Goal: Transaction & Acquisition: Purchase product/service

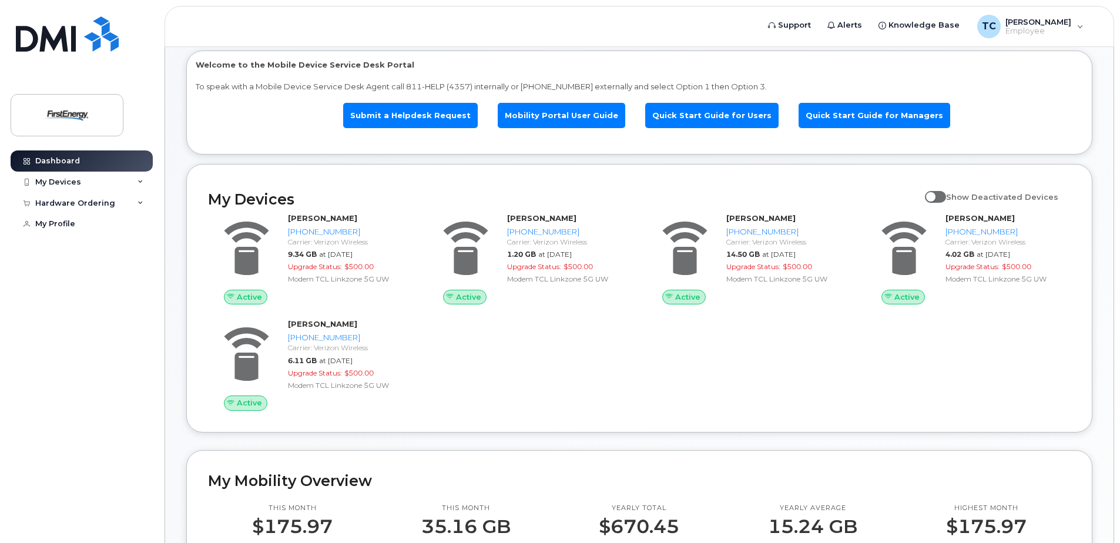
scroll to position [294, 0]
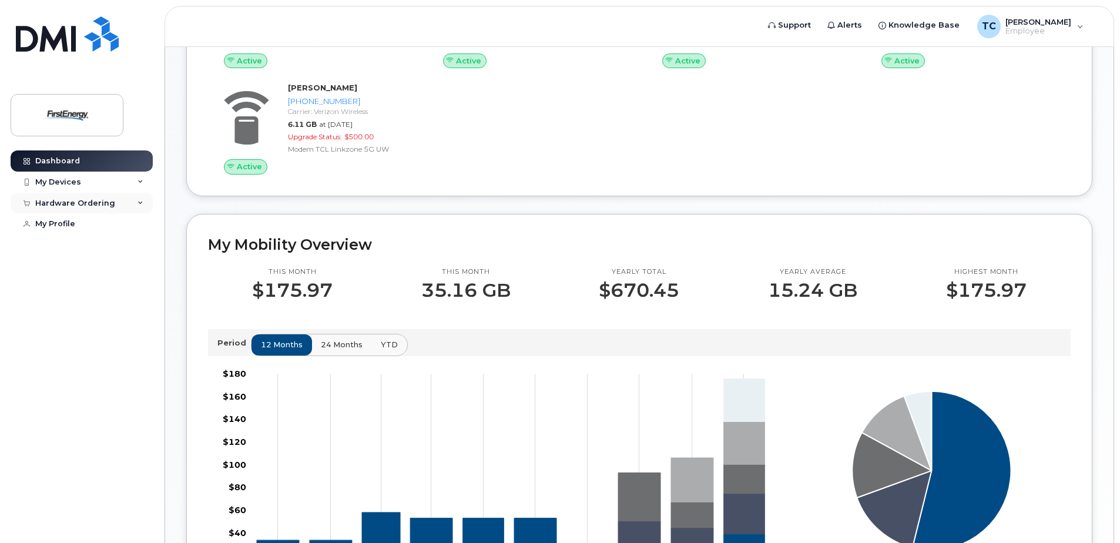
click at [143, 200] on icon at bounding box center [141, 203] width 6 height 6
click at [68, 226] on div "My Orders" at bounding box center [62, 224] width 42 height 11
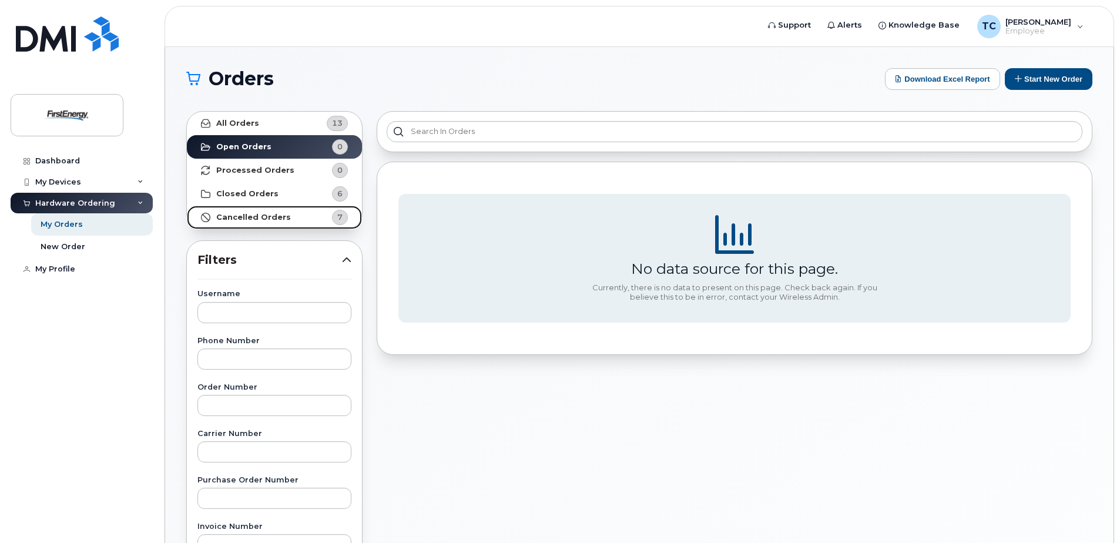
click at [246, 216] on strong "Cancelled Orders" at bounding box center [253, 217] width 75 height 9
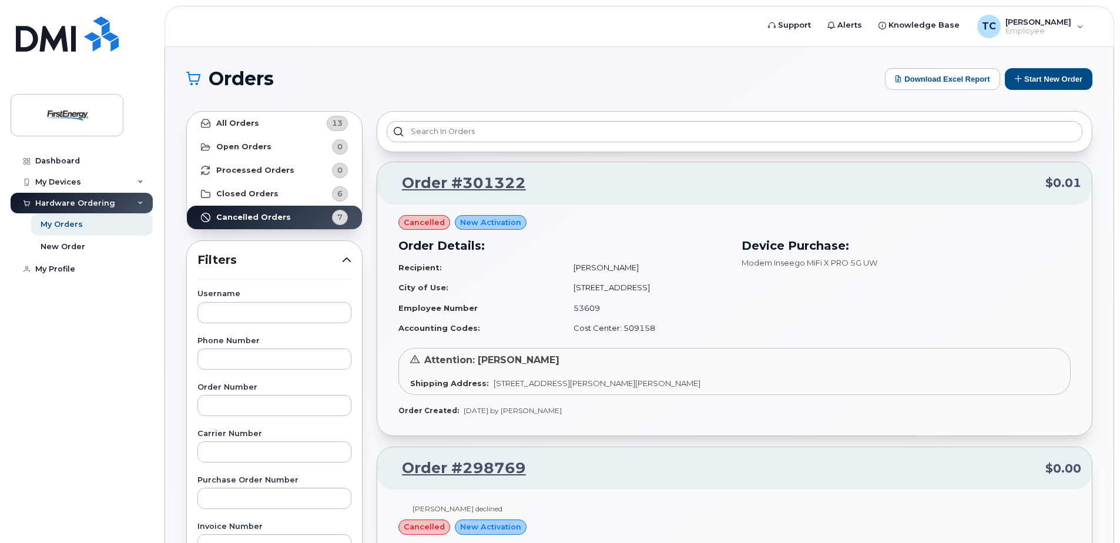
click at [486, 219] on span "New Activation" at bounding box center [490, 222] width 61 height 11
click at [58, 223] on div "My Orders" at bounding box center [62, 224] width 42 height 11
click at [59, 244] on div "New Order" at bounding box center [63, 247] width 45 height 11
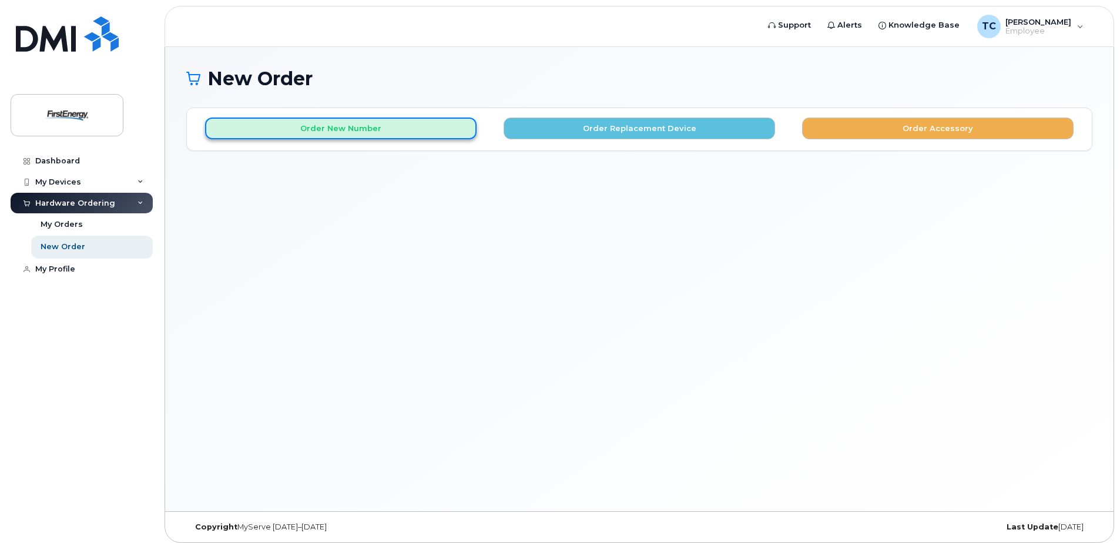
click at [322, 132] on button "Order New Number" at bounding box center [340, 129] width 271 height 22
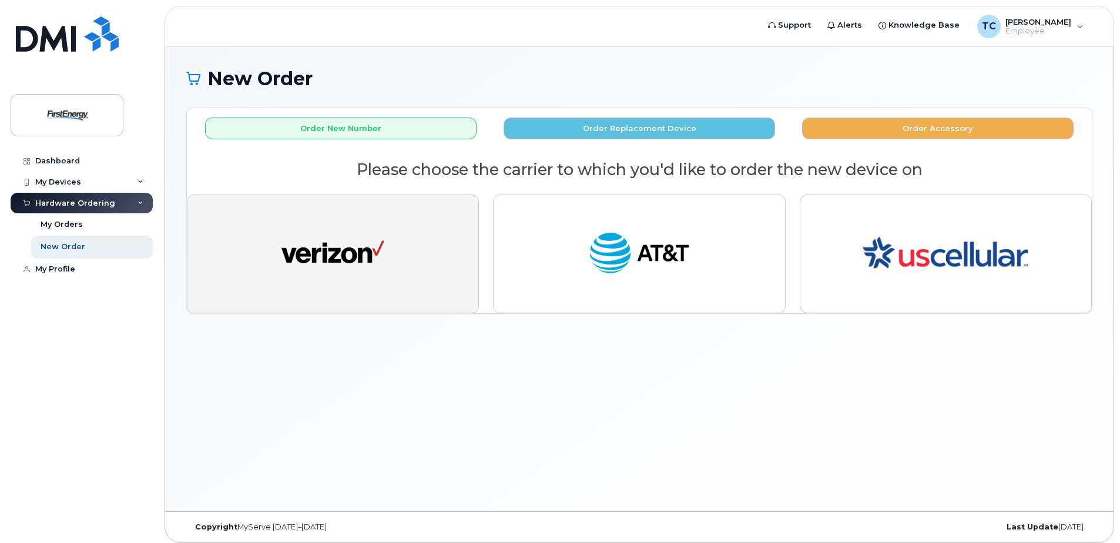
click at [320, 256] on img "button" at bounding box center [332, 253] width 103 height 53
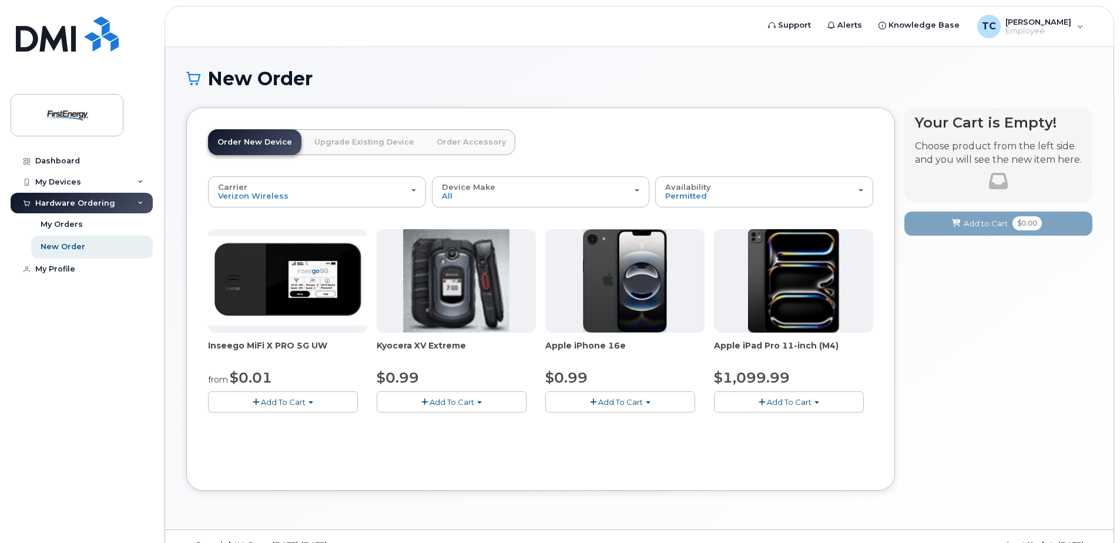
click at [299, 286] on img at bounding box center [287, 280] width 159 height 89
click at [264, 399] on span "Add To Cart" at bounding box center [283, 401] width 45 height 9
click at [259, 425] on link "$0.01 - 2 Year Activation" at bounding box center [270, 424] width 118 height 15
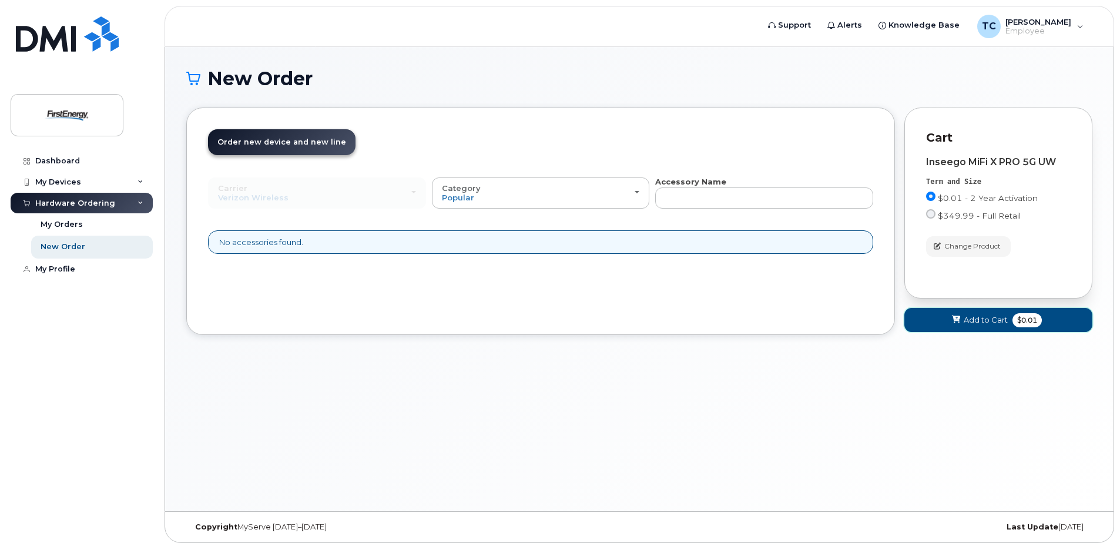
click at [980, 321] on span "Add to Cart" at bounding box center [986, 319] width 44 height 11
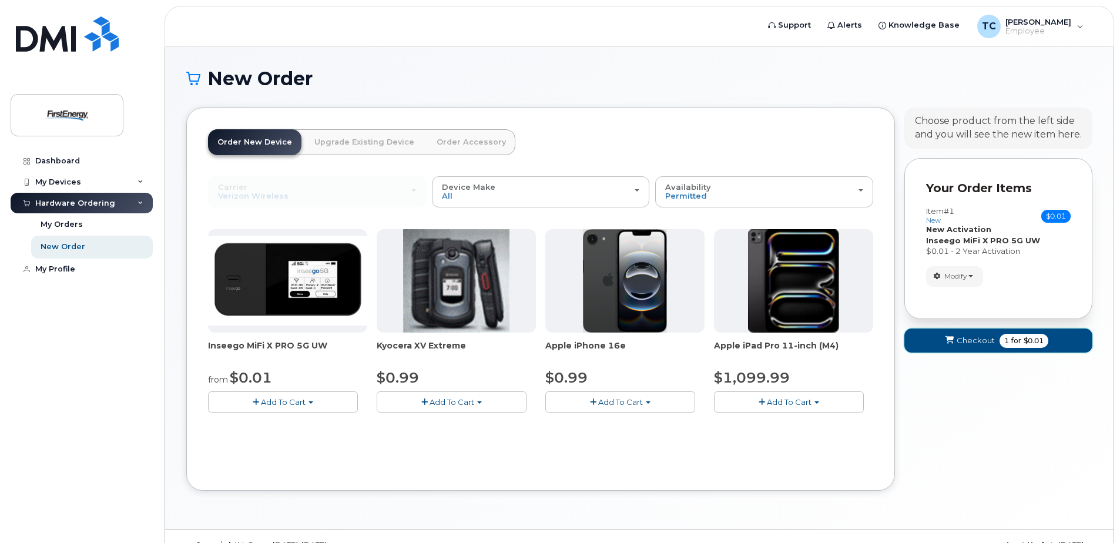
click at [972, 340] on span "Checkout" at bounding box center [976, 340] width 38 height 11
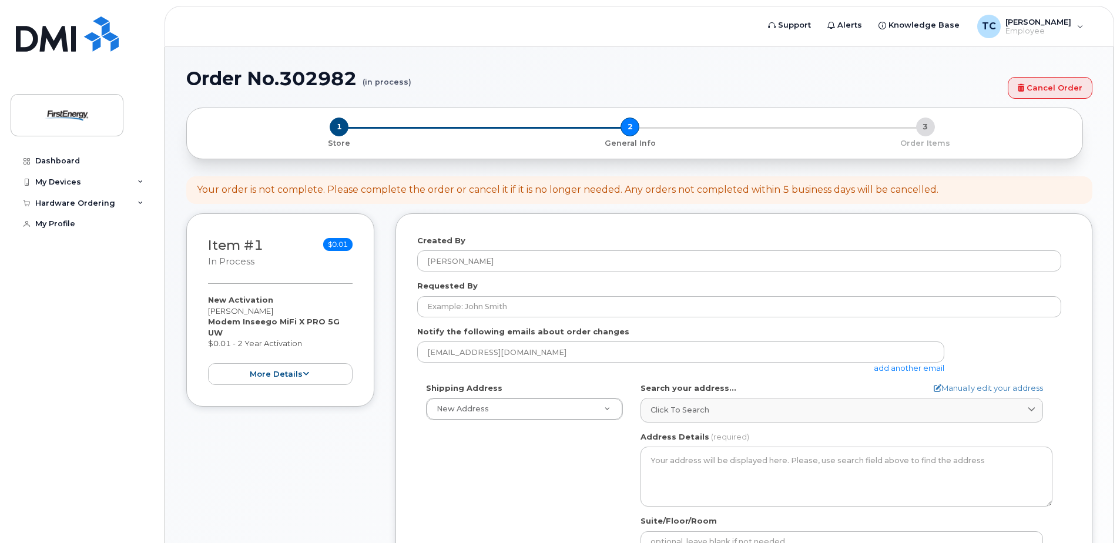
select select
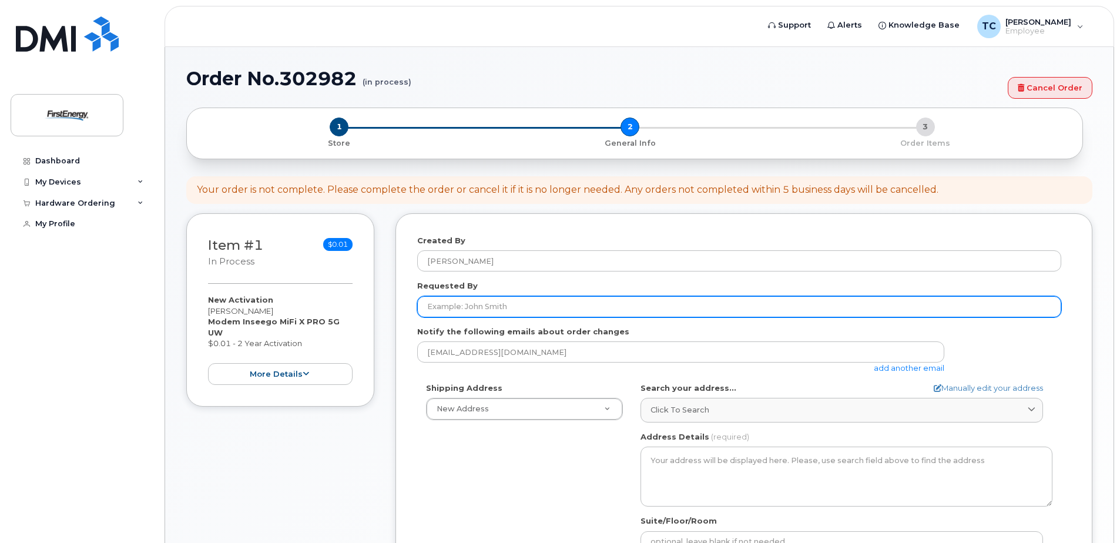
click at [521, 306] on input "Requested By" at bounding box center [739, 306] width 644 height 21
type input "[PERSON_NAME]"
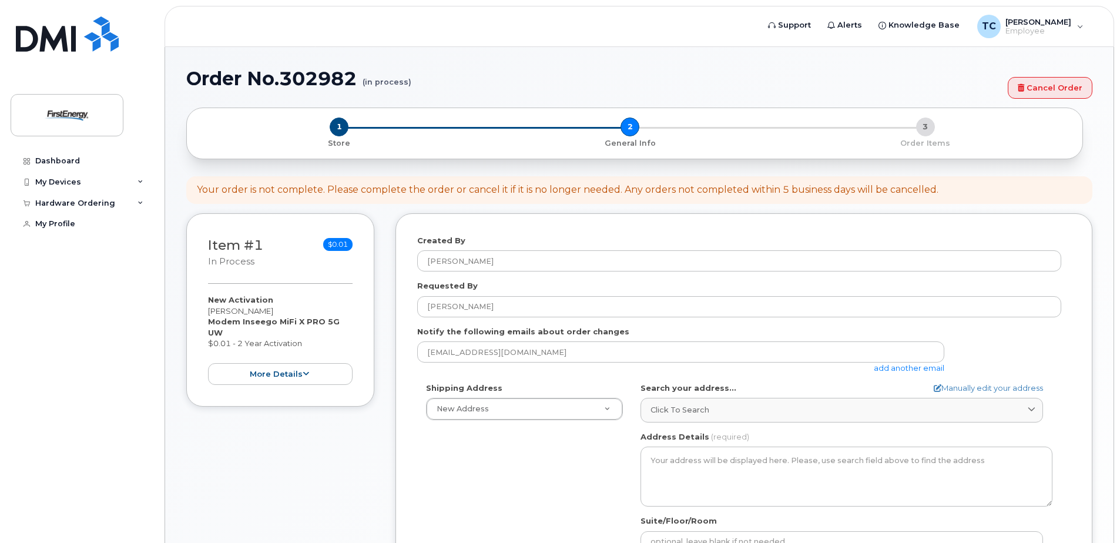
click at [887, 369] on link "add another email" at bounding box center [909, 367] width 71 height 9
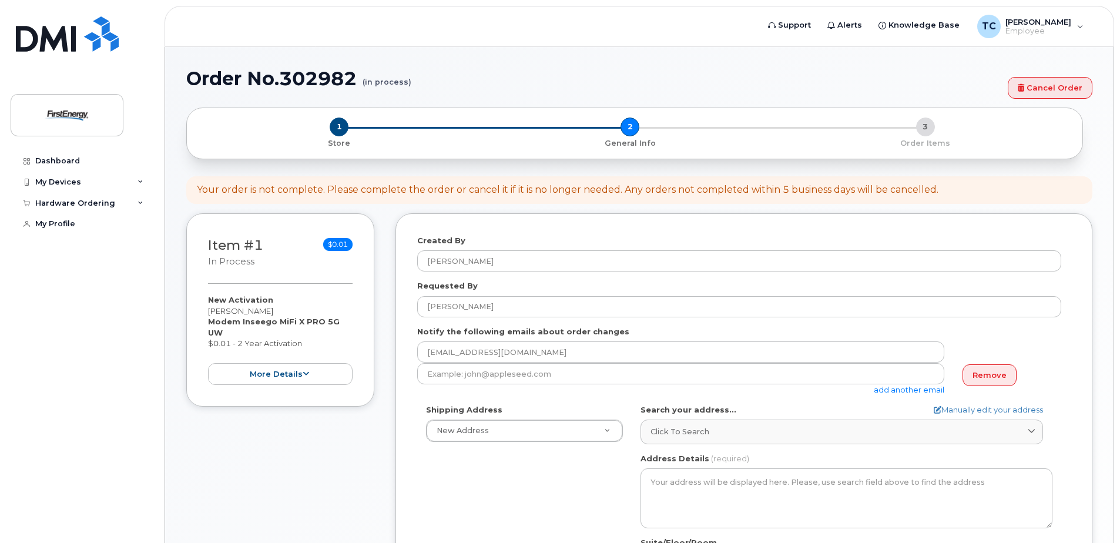
click at [908, 386] on link "add another email" at bounding box center [909, 389] width 71 height 9
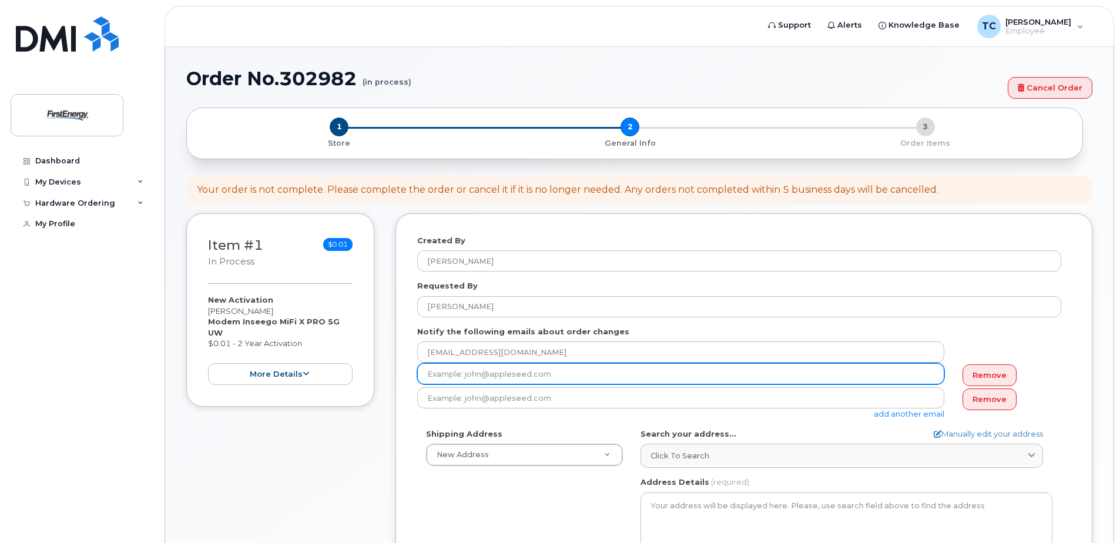
click at [452, 368] on input "email" at bounding box center [680, 373] width 527 height 21
paste input "tmusick@jandspower.net"
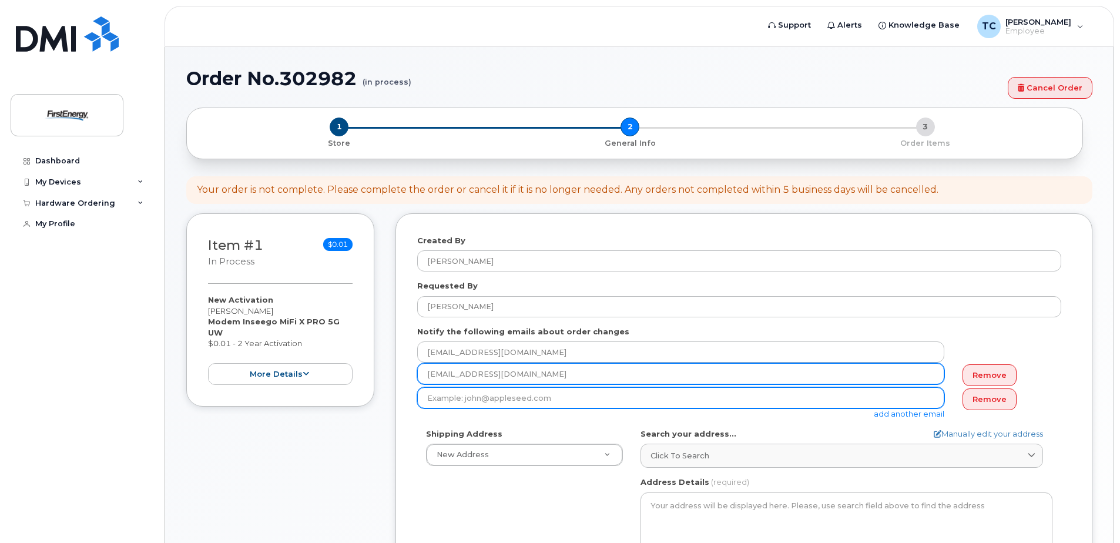
type input "tmusick@jandspower.net"
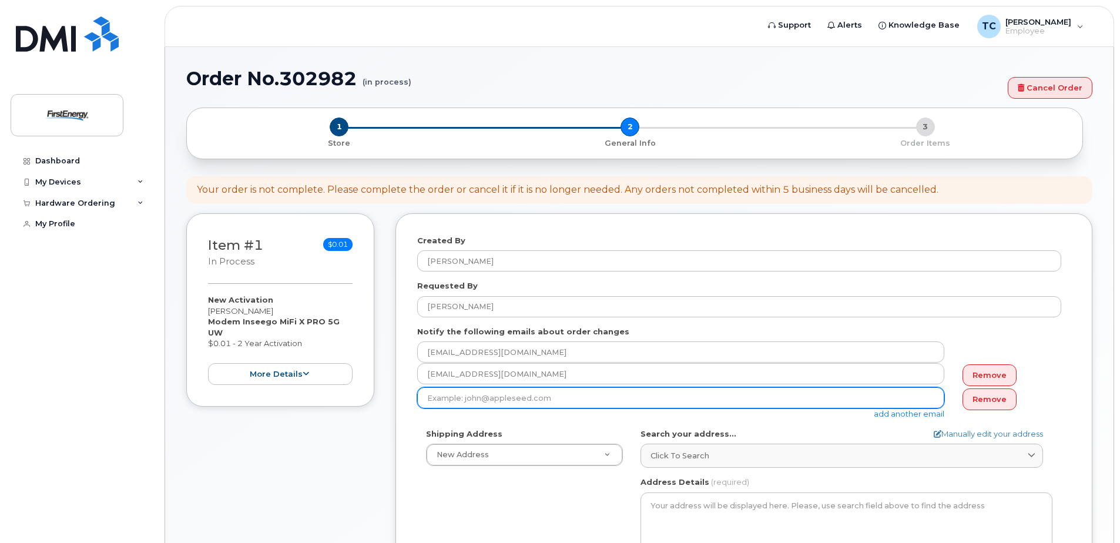
click at [452, 400] on input "email" at bounding box center [680, 397] width 527 height 21
type input "M"
click at [434, 389] on input "email" at bounding box center [680, 397] width 527 height 21
paste input "mmarita@firstenergycorp.com"
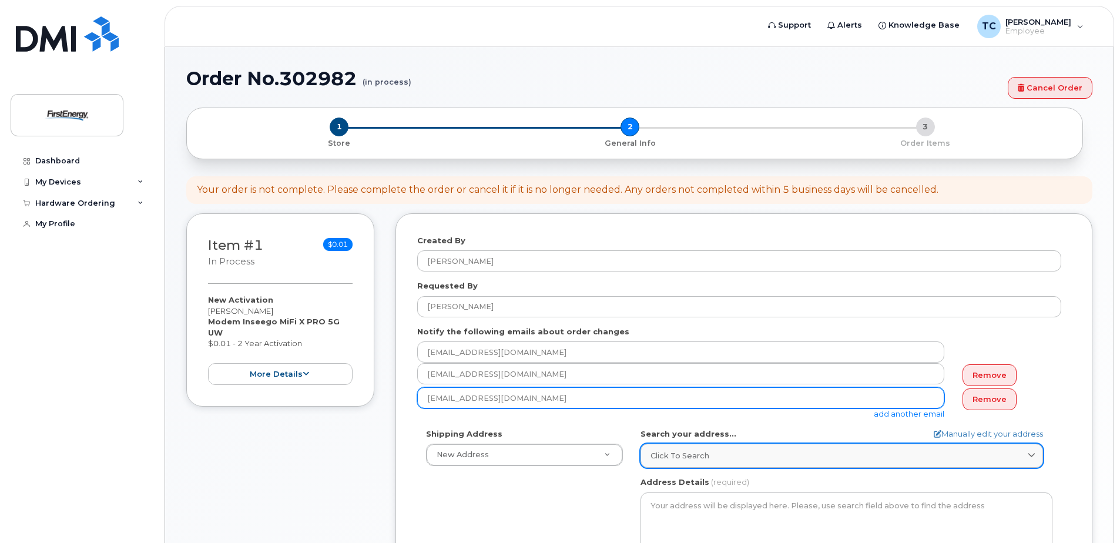
type input "mmarita@firstenergycorp.com"
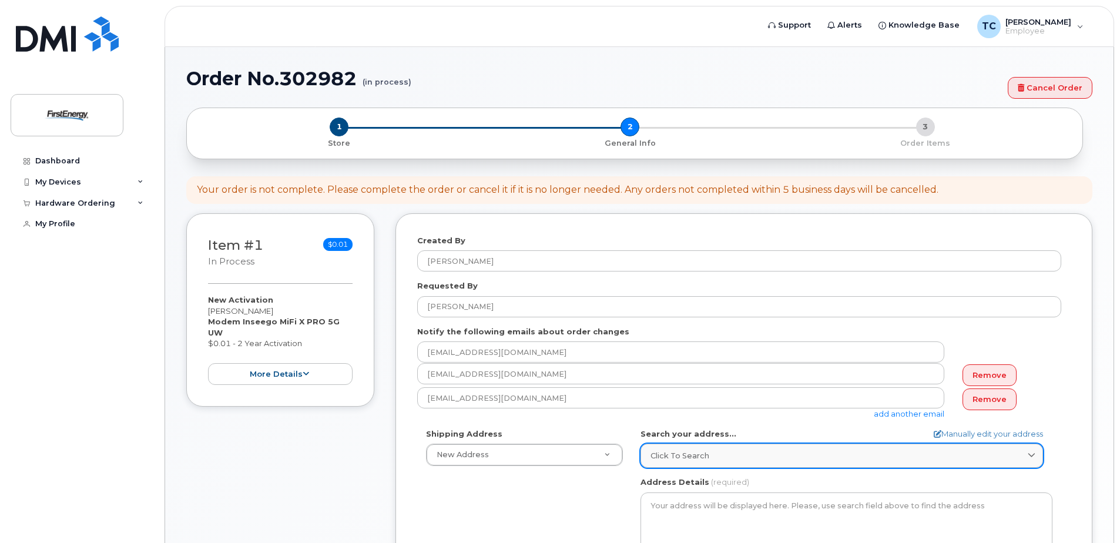
click at [1032, 452] on icon at bounding box center [1032, 456] width 8 height 8
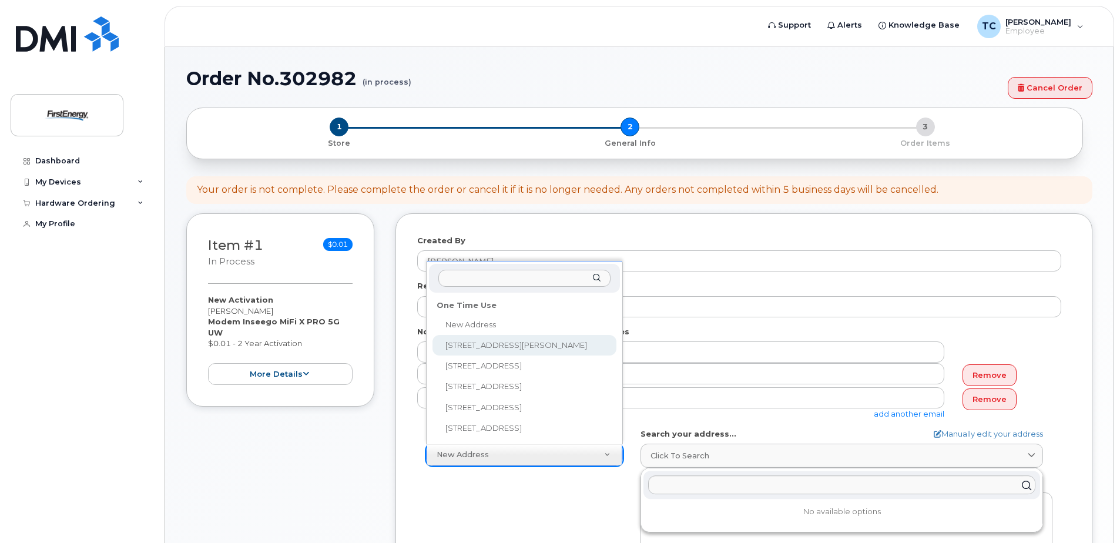
select select "4111 Hudson Dr"
type textarea "4111 Hudson Dr STOW OH 44224-2213 UNITED STATES"
type input "Thomas Maggiore"
type input "3303237085"
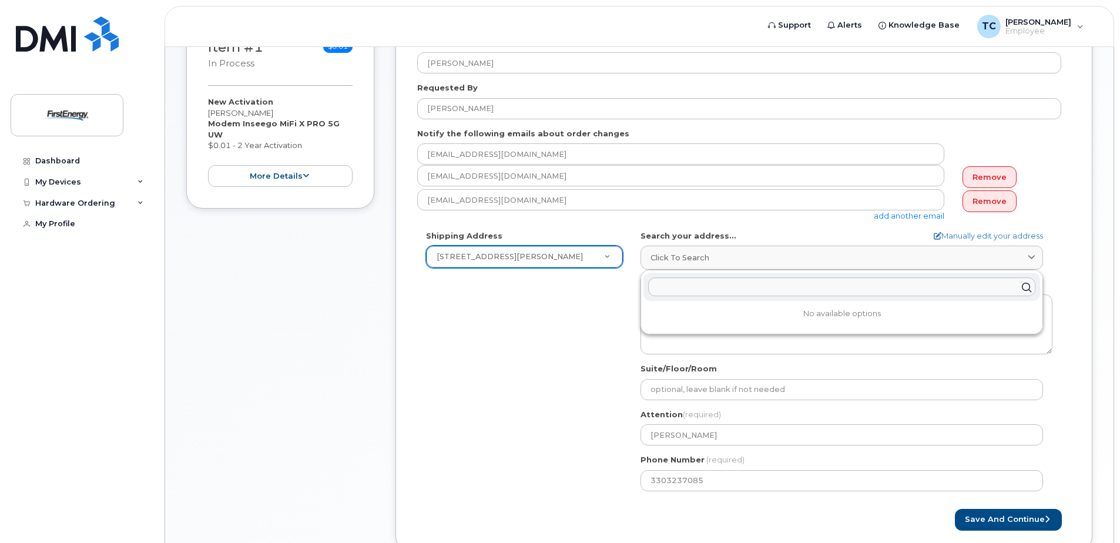
scroll to position [235, 0]
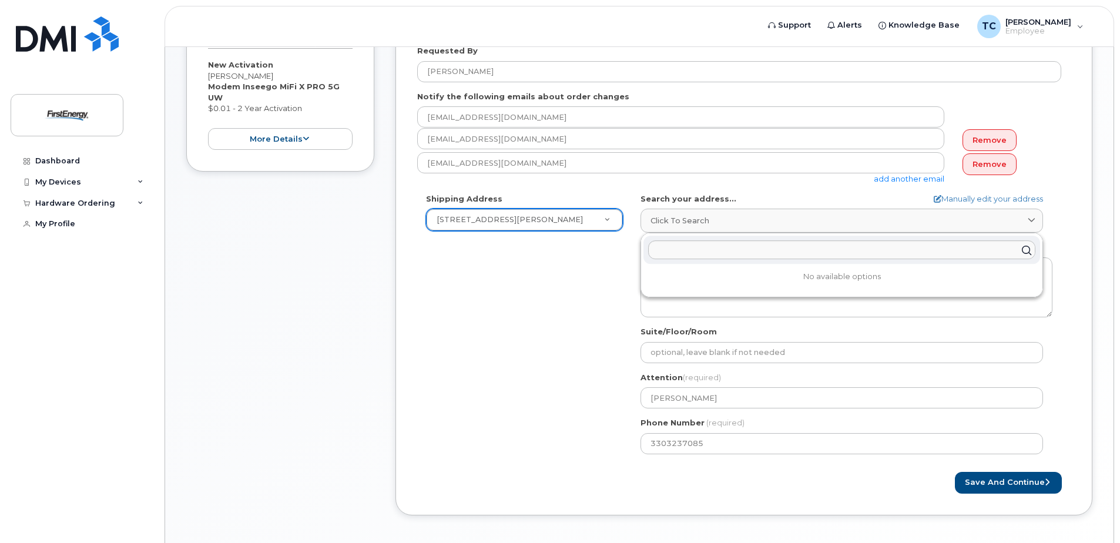
click at [545, 303] on div "Shipping Address 4111 Hudson Dr New Address 4111 Hudson Dr 4476 E Muggy Rd 1157…" at bounding box center [739, 328] width 644 height 270
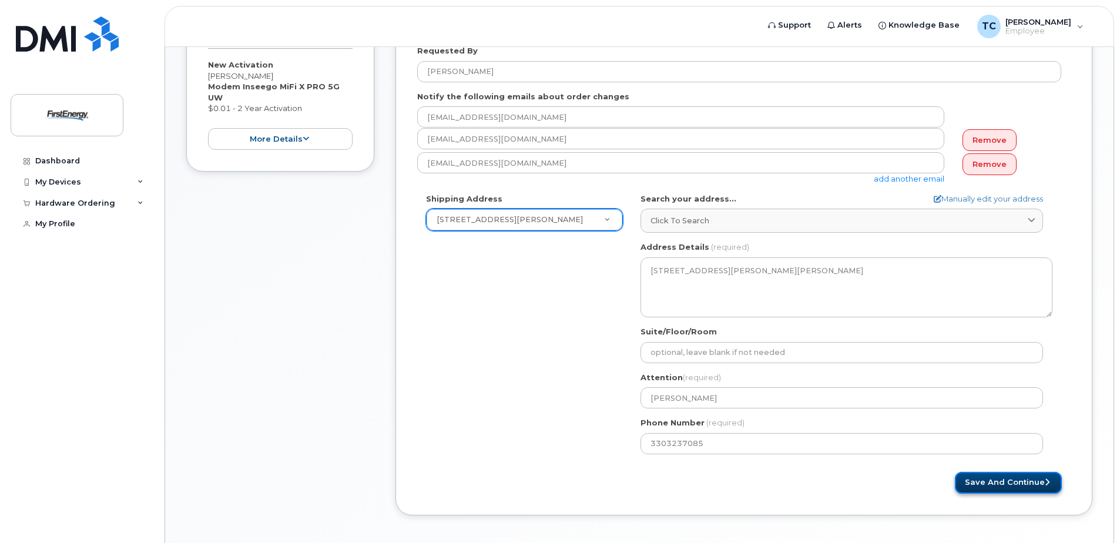
click at [994, 481] on button "Save and Continue" at bounding box center [1008, 483] width 107 height 22
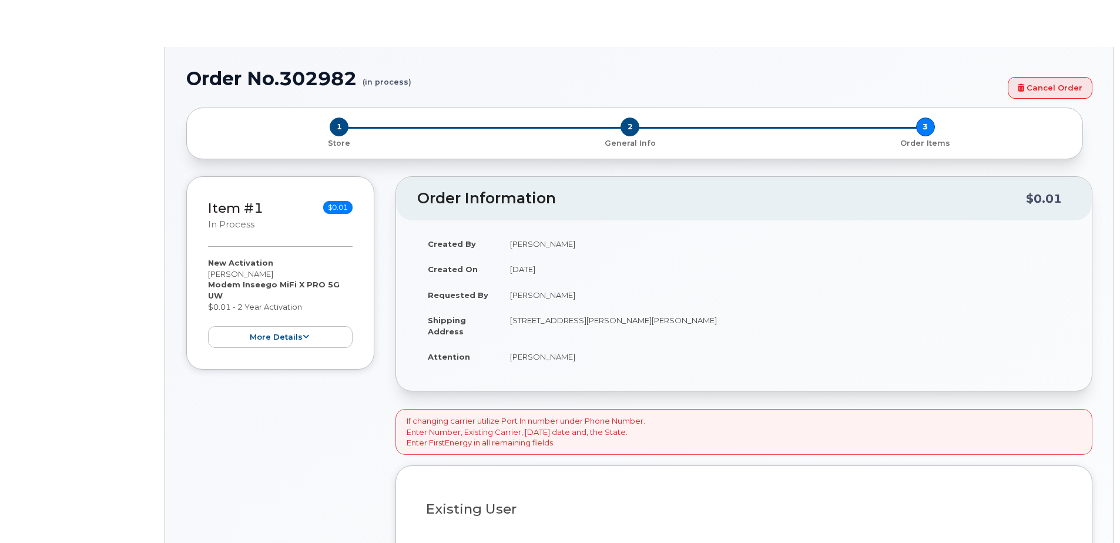
select select "1662235"
radio input "true"
type input "2080700"
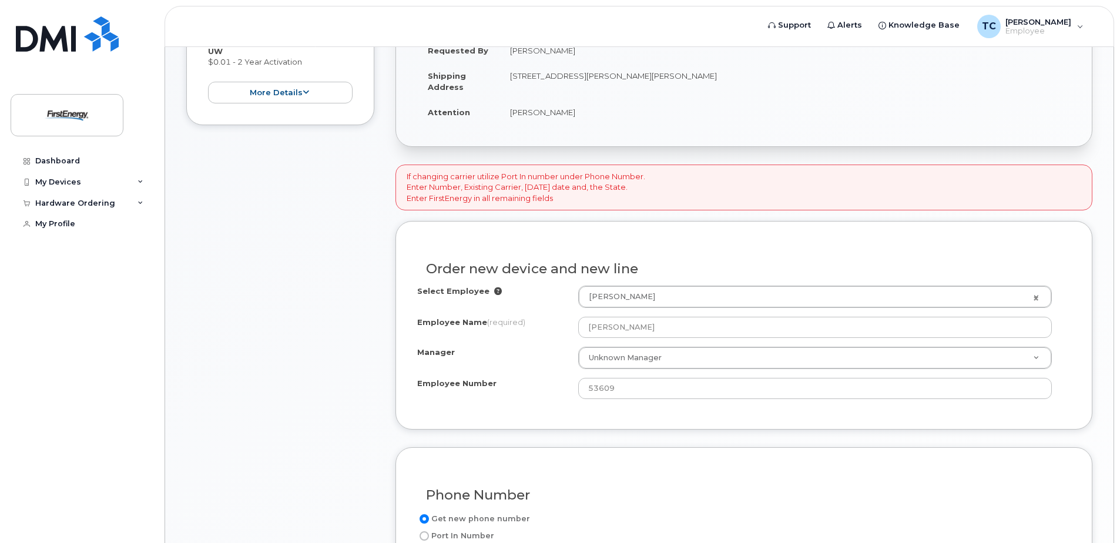
scroll to position [294, 0]
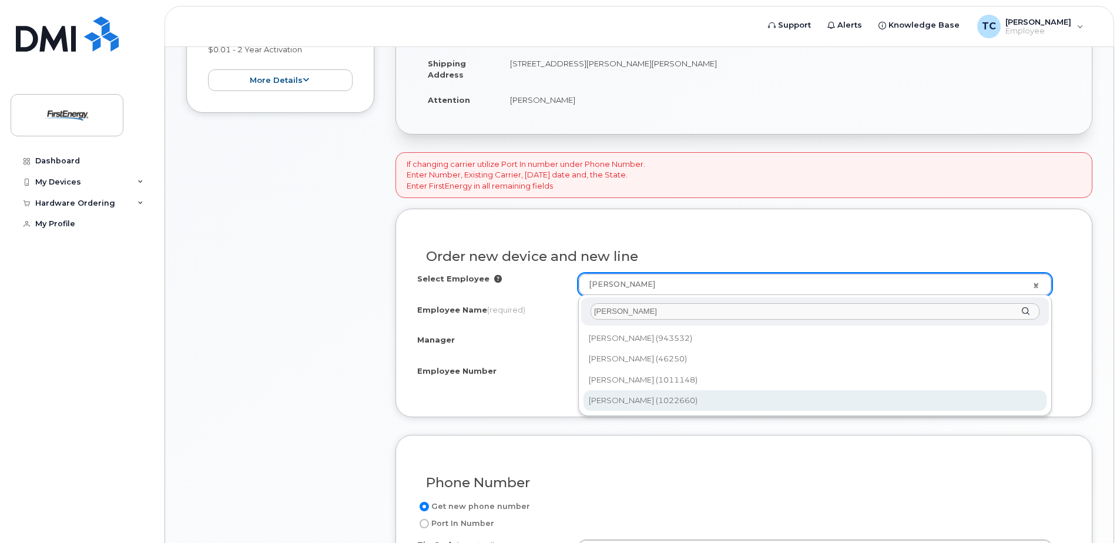
type input "[PERSON_NAME]"
type input "3011386"
type input "[PERSON_NAME]"
type input "1022660"
type input "[STREET_ADDRESS]"
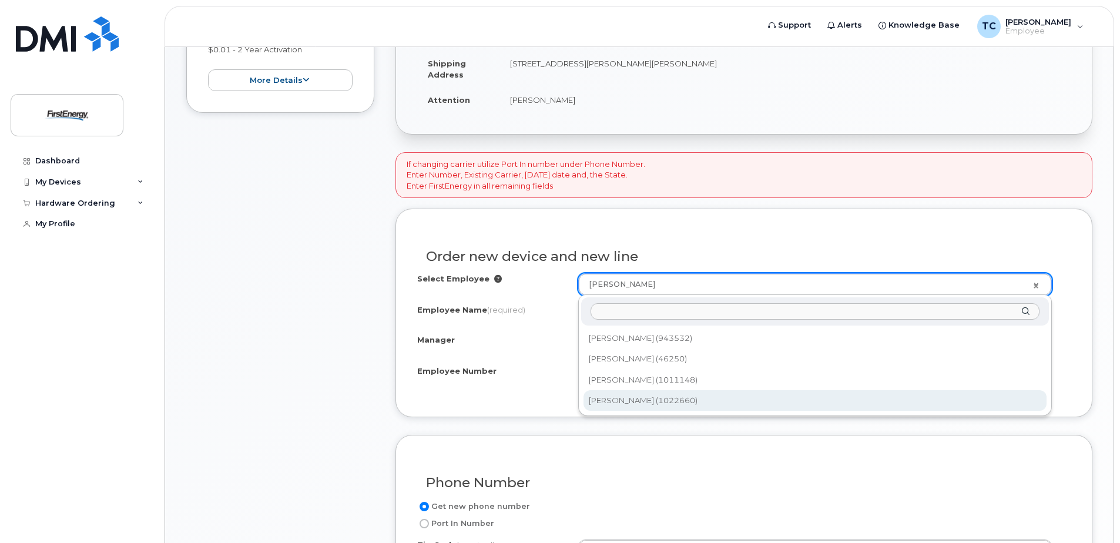
select select "2077848"
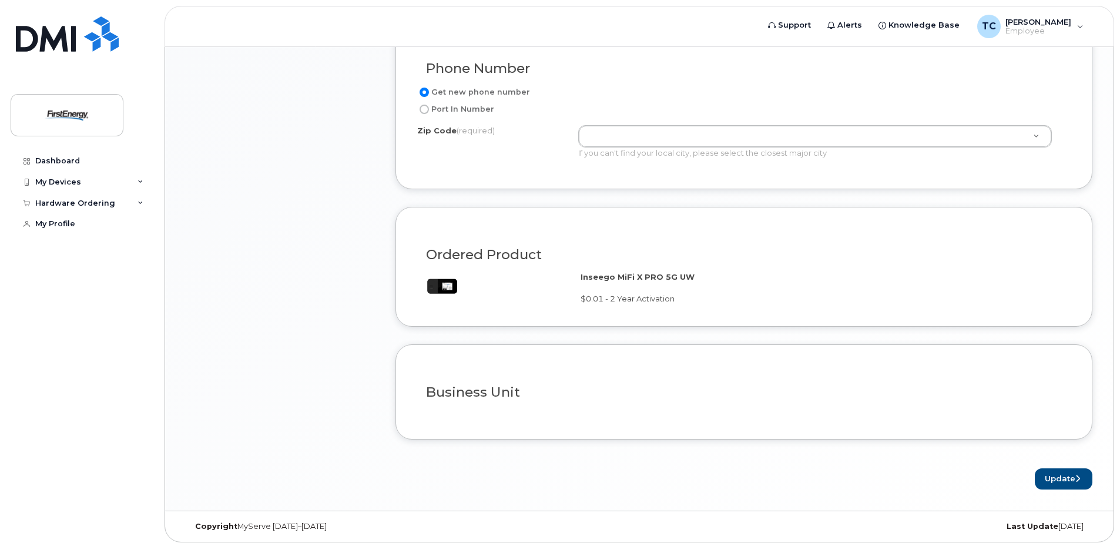
scroll to position [713, 0]
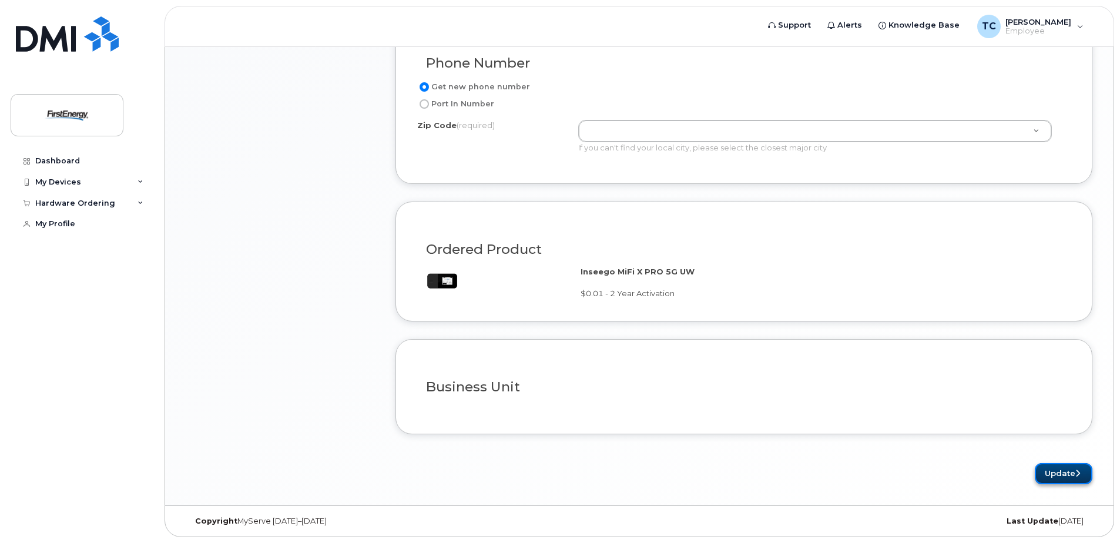
click at [1059, 471] on button "Update" at bounding box center [1064, 474] width 58 height 22
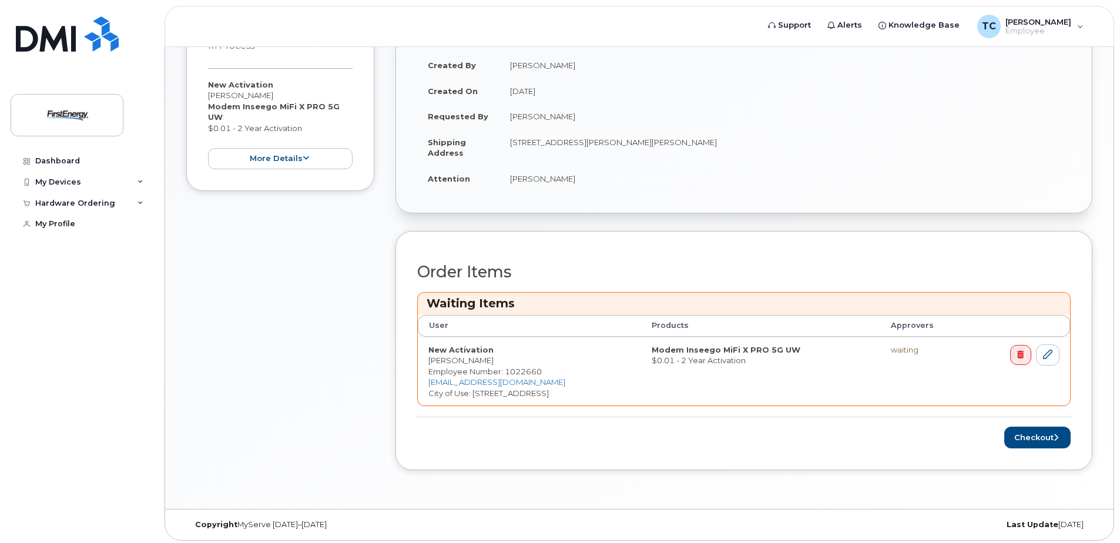
scroll to position [152, 0]
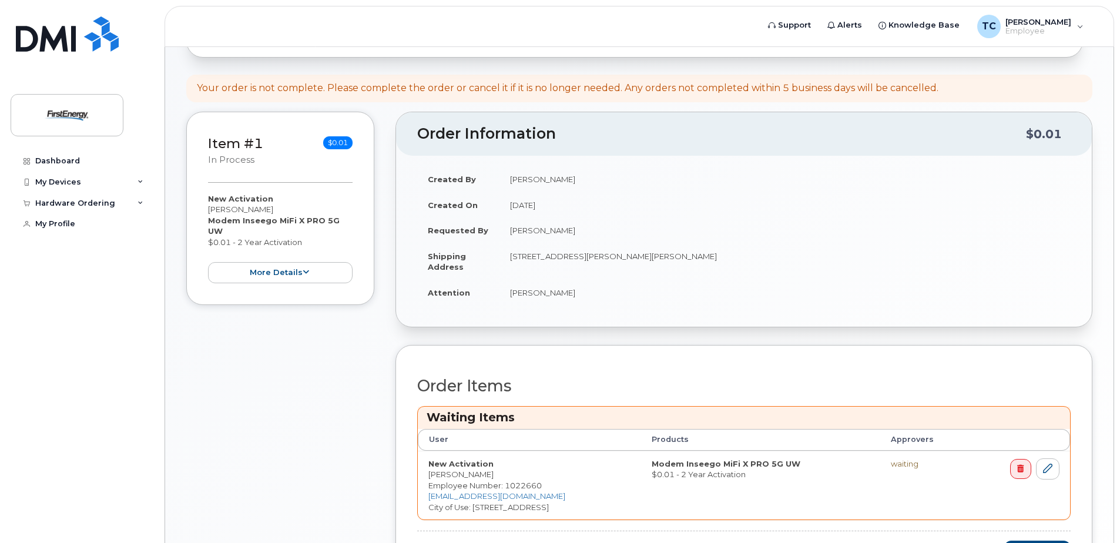
click at [544, 291] on td "[PERSON_NAME]" at bounding box center [784, 293] width 571 height 26
drag, startPoint x: 583, startPoint y: 291, endPoint x: 512, endPoint y: 294, distance: 71.2
click at [512, 294] on td "Thomas Maggiore" at bounding box center [784, 293] width 571 height 26
click at [837, 304] on td "Thomas Maggiore" at bounding box center [784, 293] width 571 height 26
click at [1044, 466] on icon at bounding box center [1047, 468] width 9 height 9
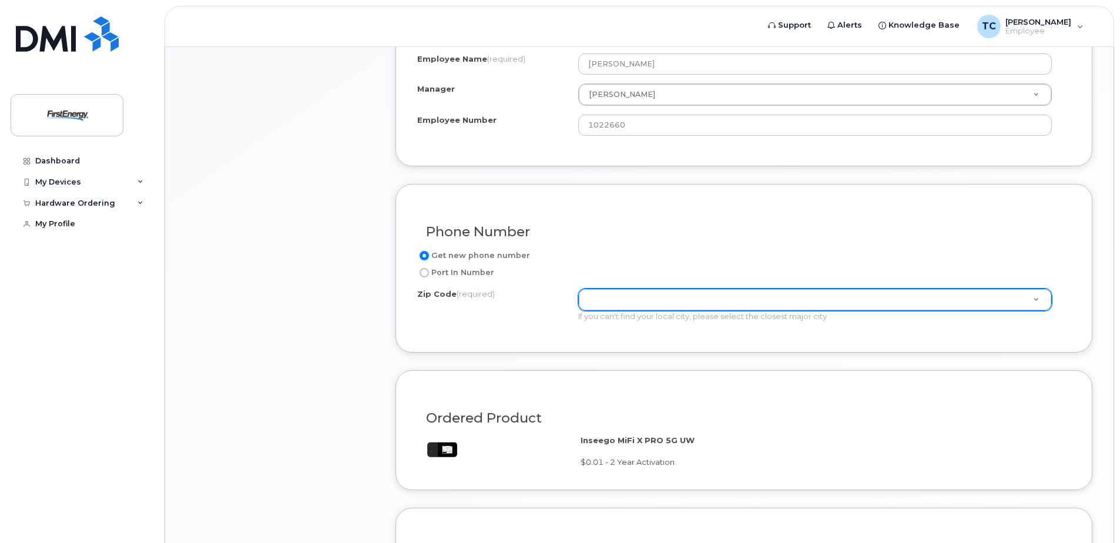
scroll to position [713, 0]
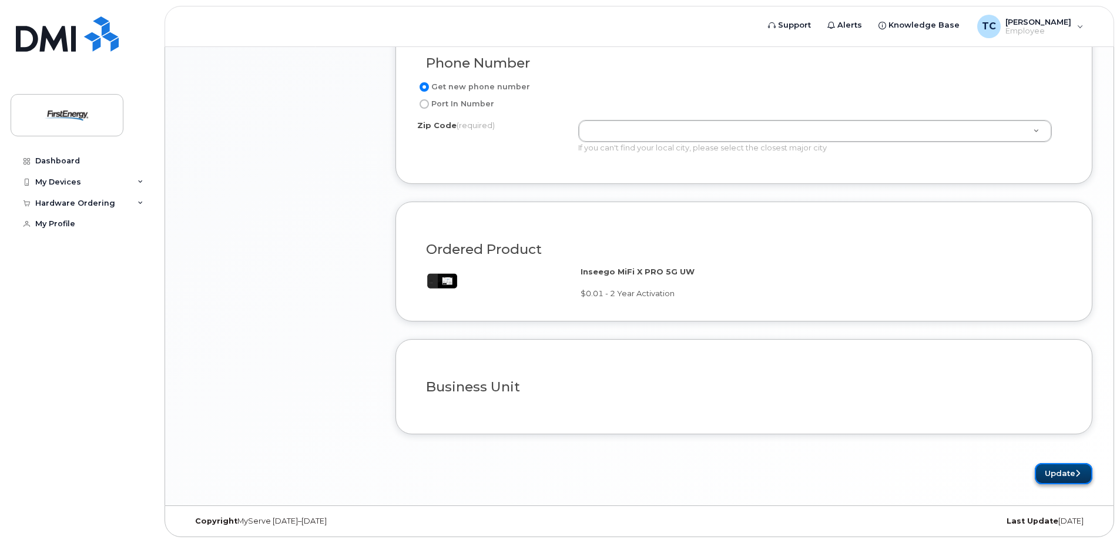
click at [1045, 467] on button "Update" at bounding box center [1064, 474] width 58 height 22
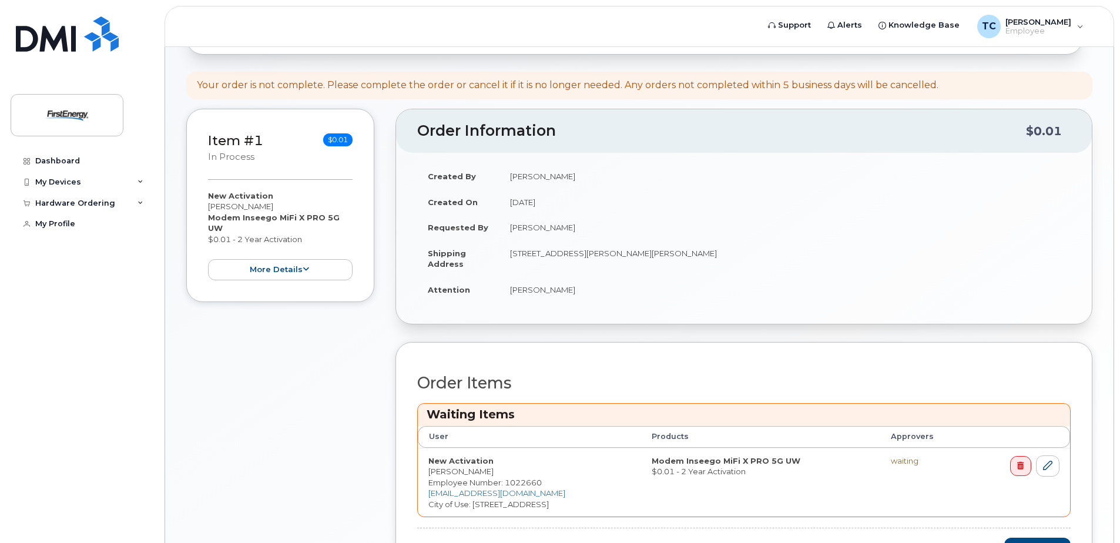
scroll to position [176, 0]
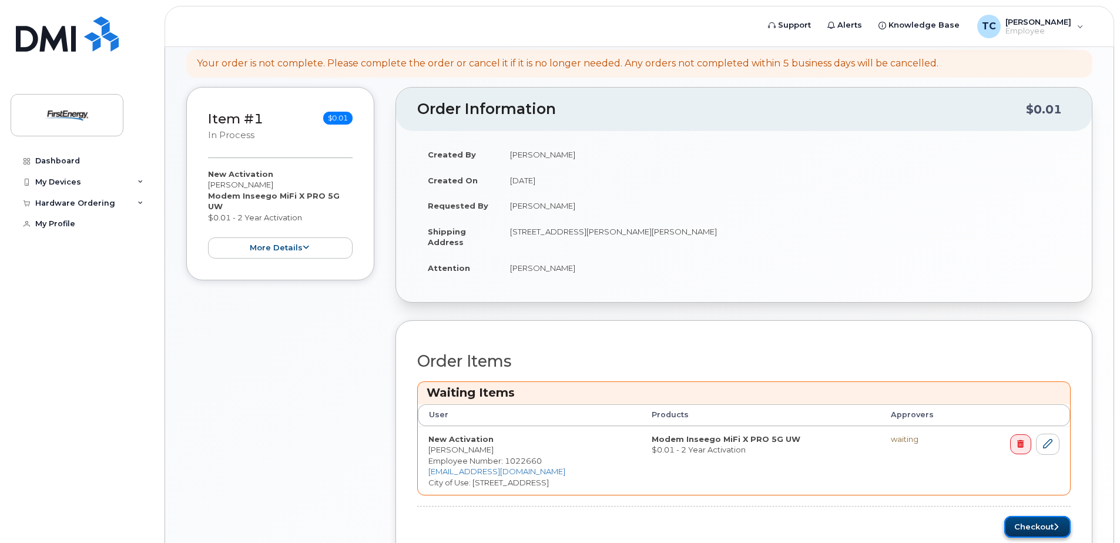
click at [1028, 522] on button "Checkout" at bounding box center [1037, 527] width 66 height 22
